Goal: Information Seeking & Learning: Learn about a topic

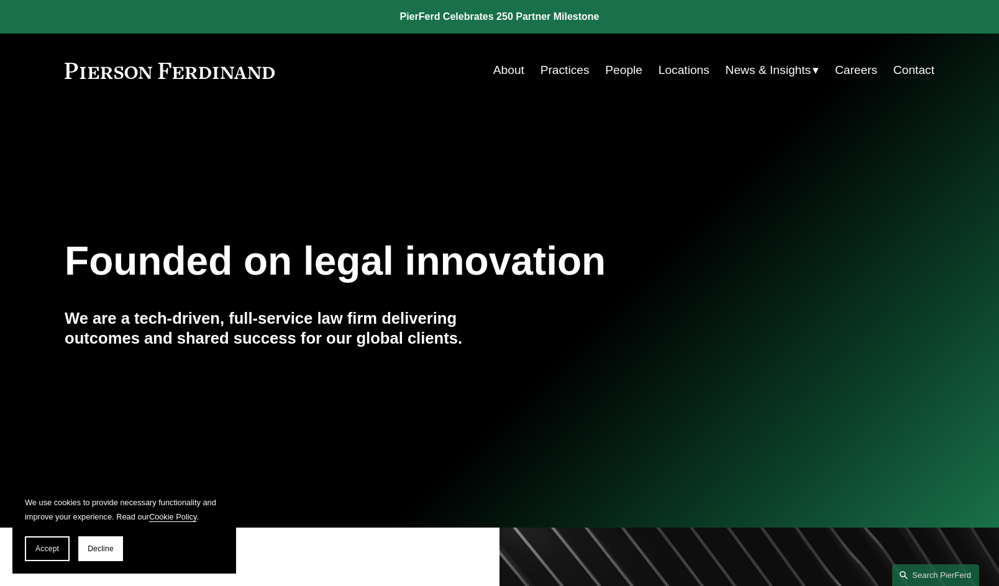
click at [503, 72] on link "About" at bounding box center [508, 70] width 31 height 24
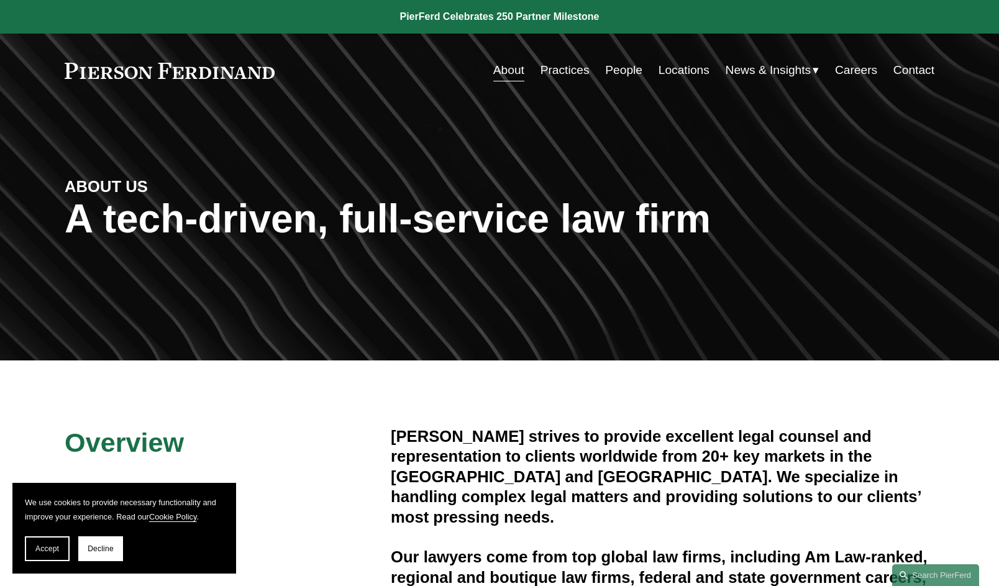
click at [237, 70] on link at bounding box center [170, 71] width 210 height 16
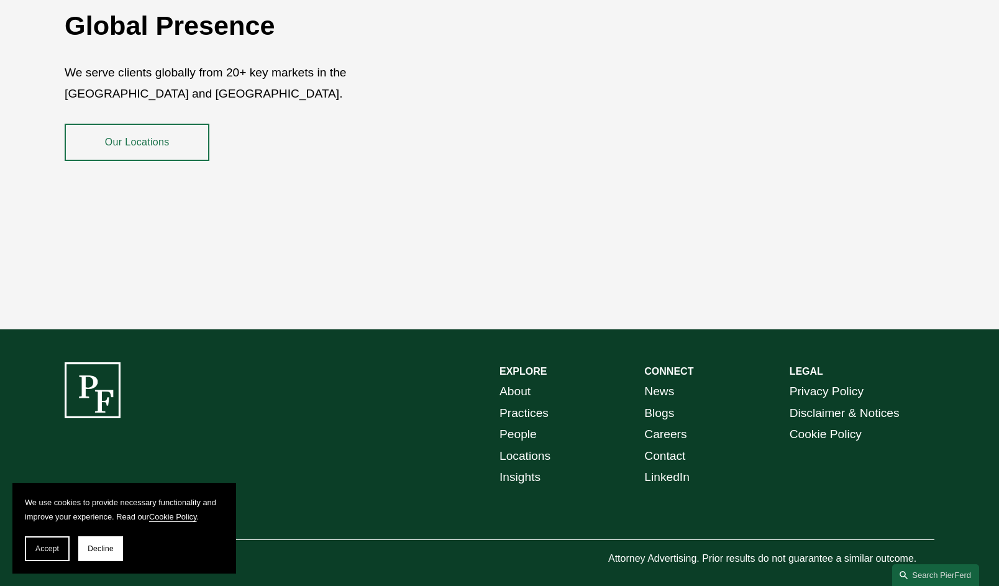
scroll to position [2232, 0]
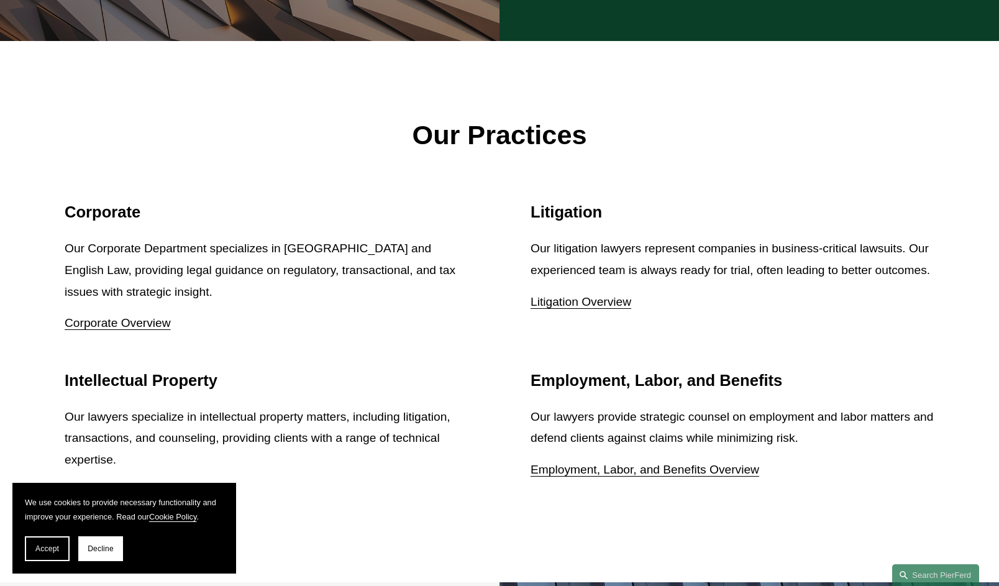
drag, startPoint x: 533, startPoint y: 176, endPoint x: 520, endPoint y: 180, distance: 13.6
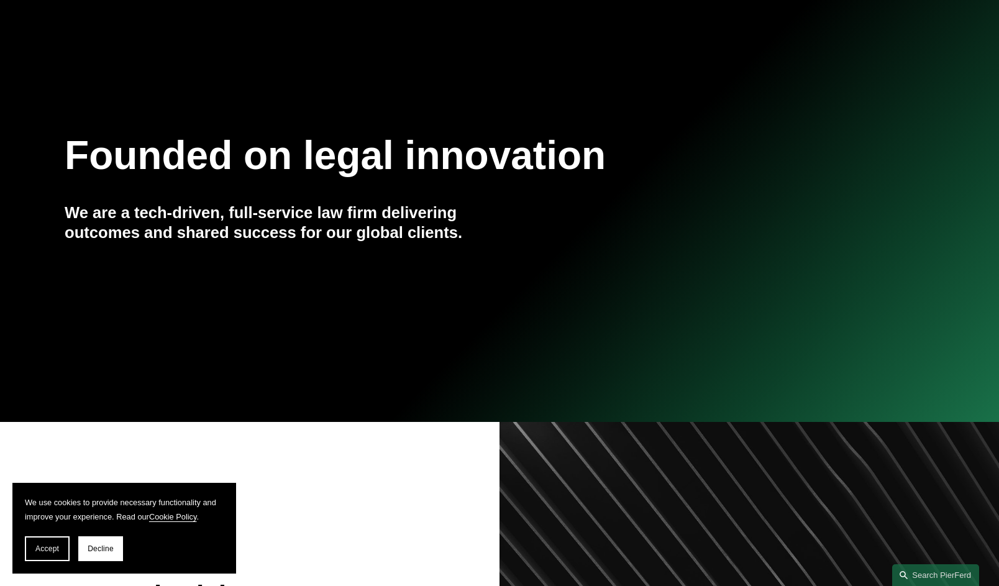
scroll to position [0, 0]
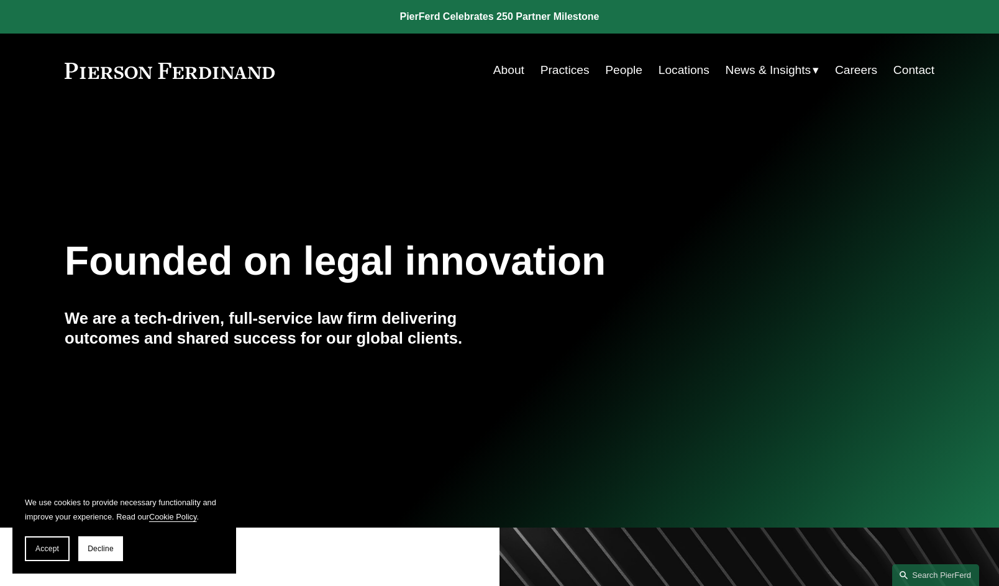
click at [282, 157] on div "Founded on legal innovation We are a tech-driven, full-service law firm deliver…" at bounding box center [499, 317] width 999 height 348
click at [195, 161] on div "Founded on legal innovation We are a tech-driven, full-service law firm deliver…" at bounding box center [499, 317] width 999 height 348
click at [618, 66] on link "People" at bounding box center [623, 70] width 37 height 24
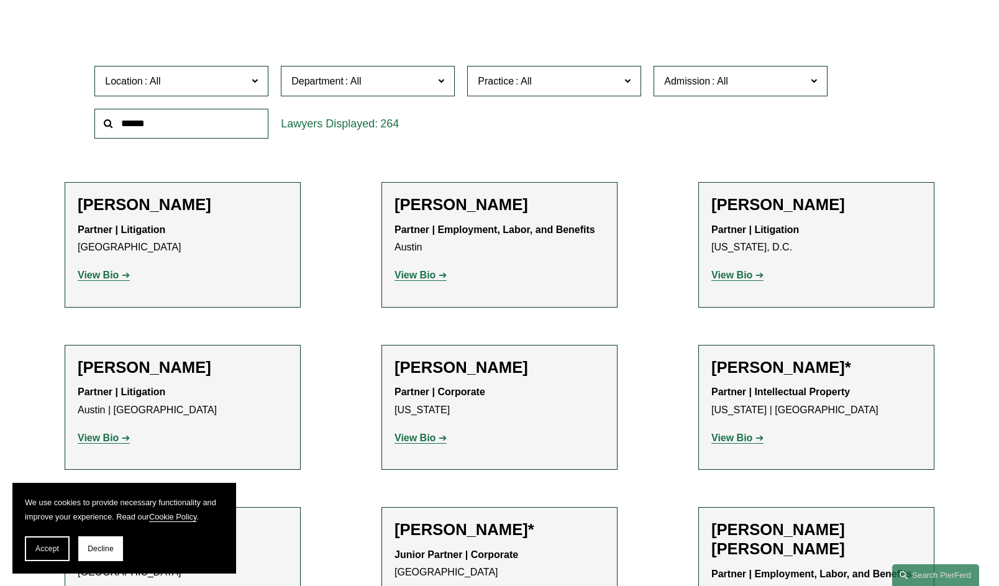
scroll to position [373, 0]
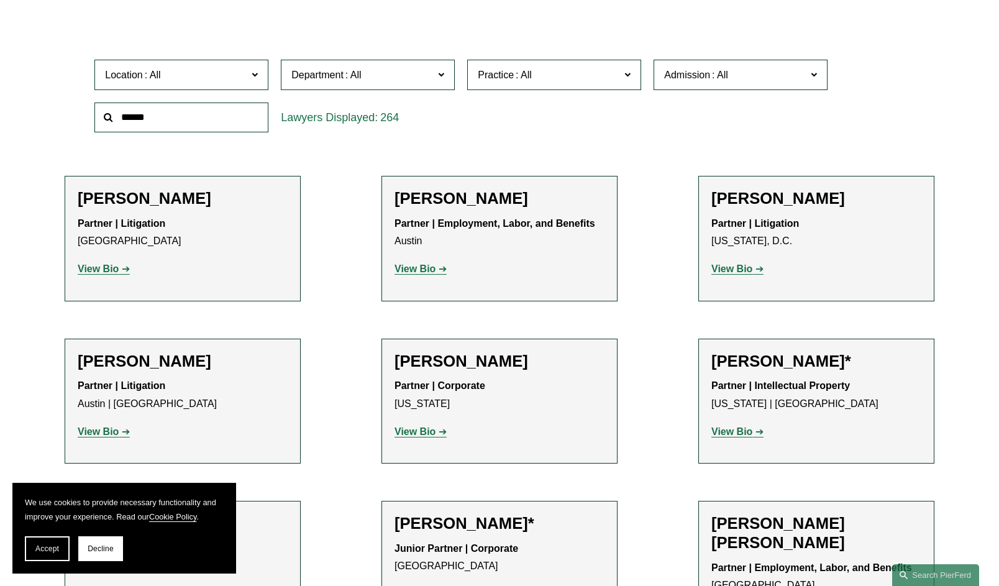
click at [425, 267] on strong "View Bio" at bounding box center [414, 268] width 41 height 11
